Goal: Task Accomplishment & Management: Manage account settings

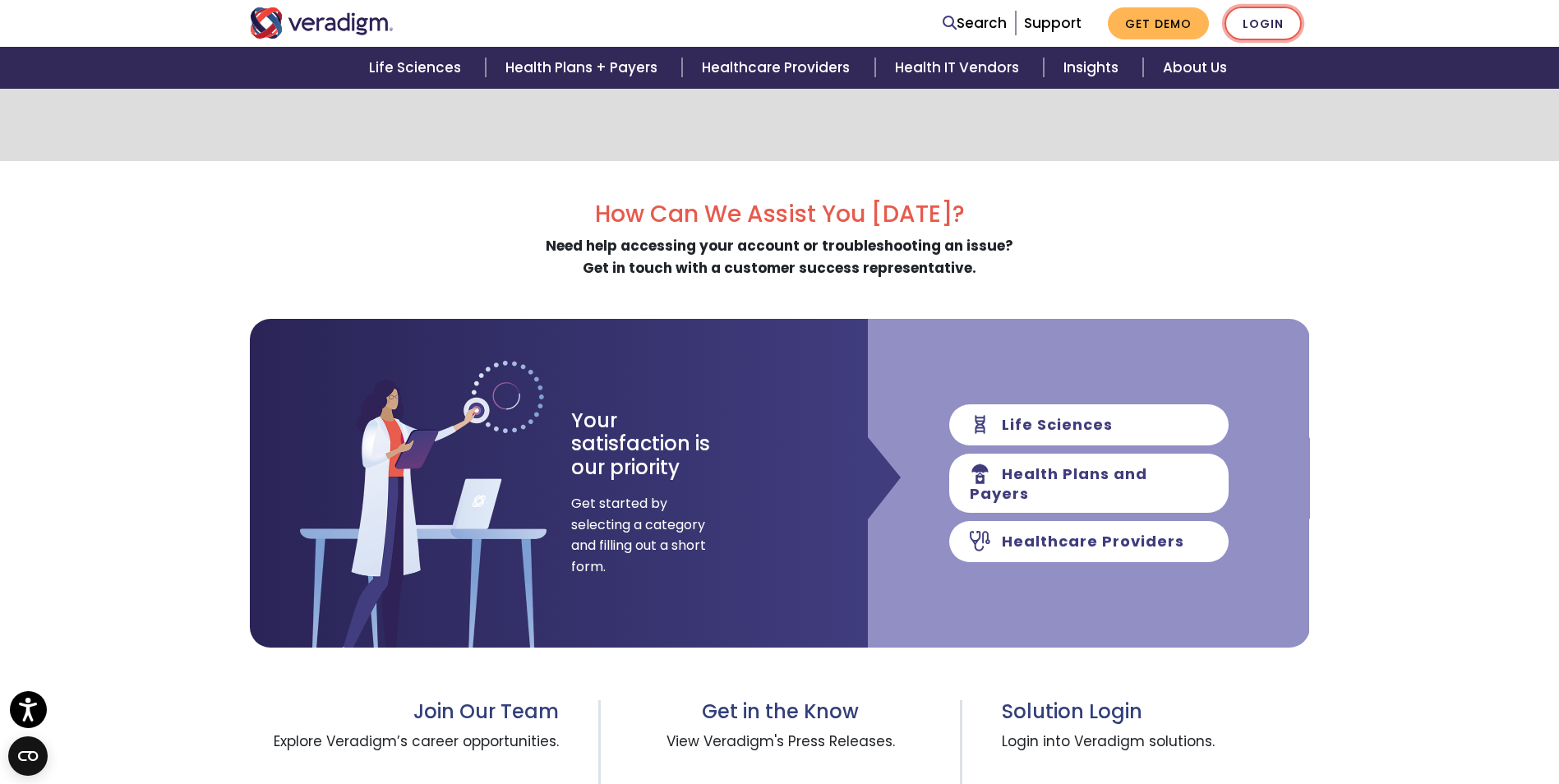
scroll to position [377, 0]
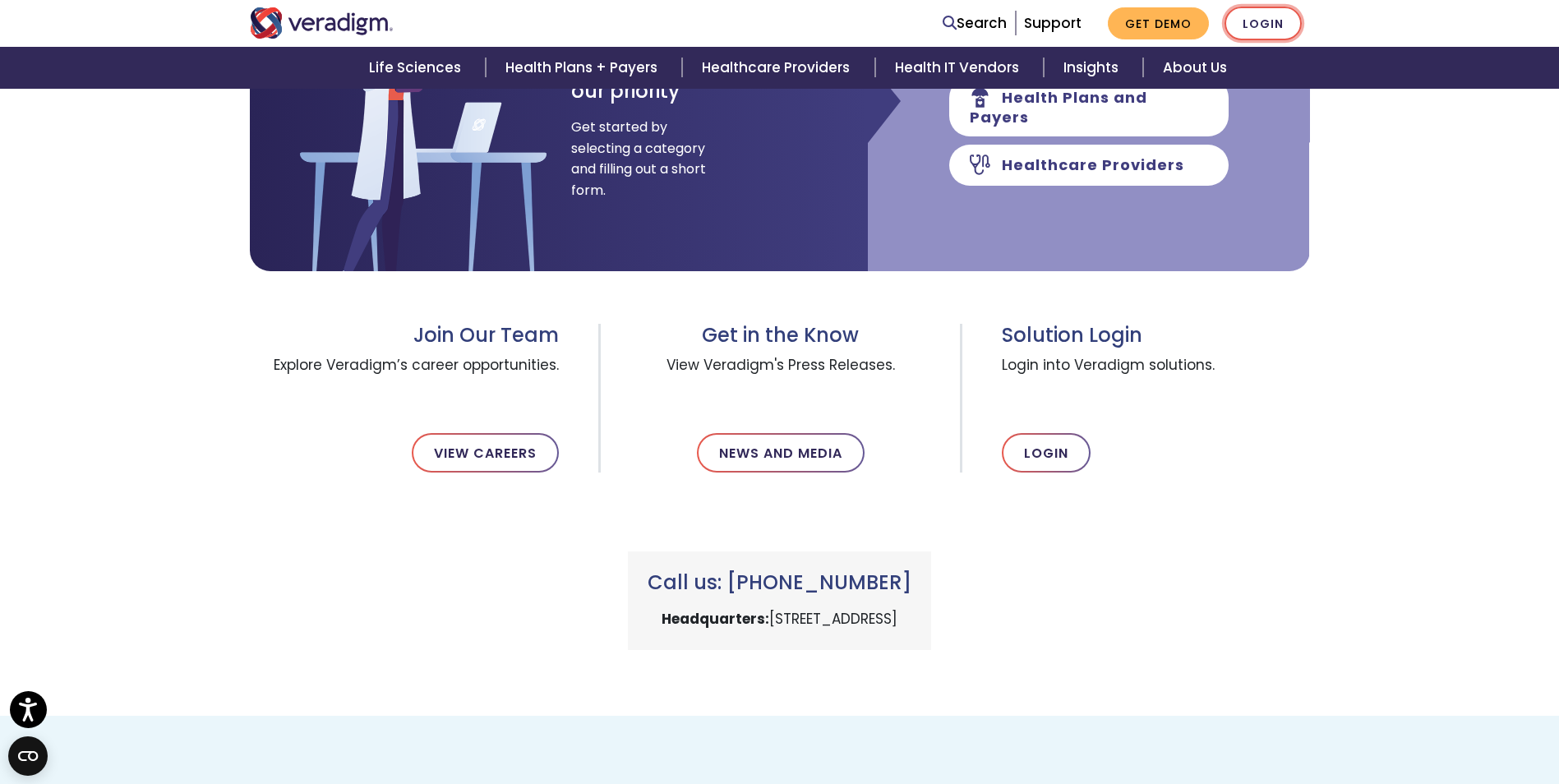
drag, startPoint x: 0, startPoint y: 0, endPoint x: 1273, endPoint y: 25, distance: 1273.2
click at [1273, 25] on link "Login" at bounding box center [1264, 24] width 78 height 34
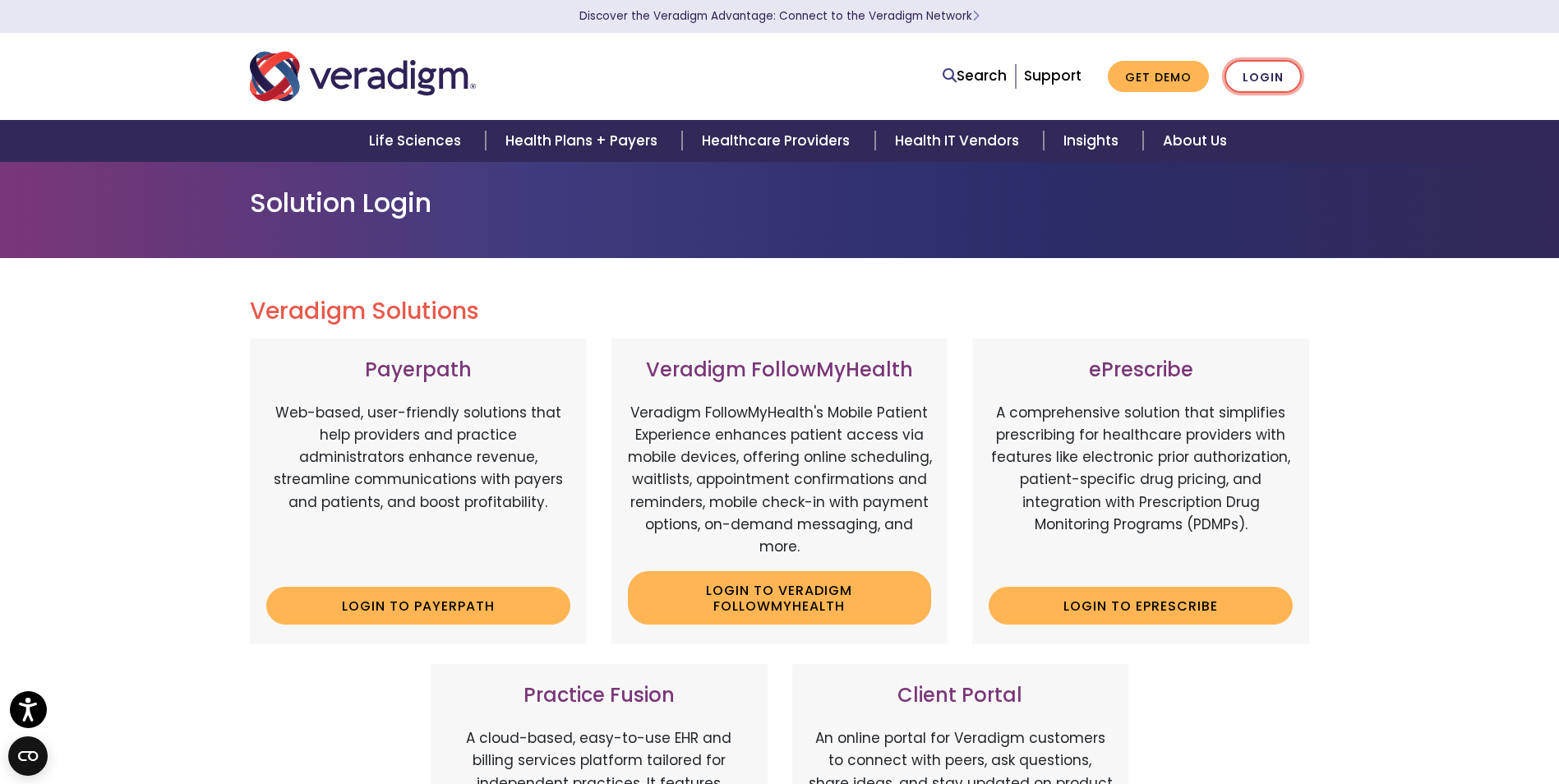
click at [1247, 88] on link "Login" at bounding box center [1264, 77] width 78 height 34
